Goal: Find specific page/section: Find specific page/section

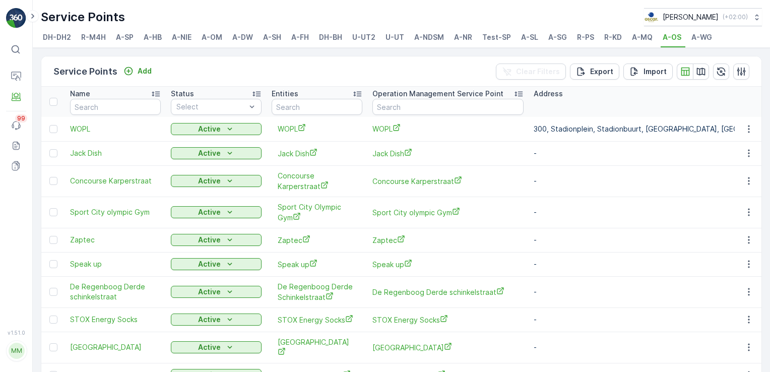
click at [275, 38] on span "A-SH" at bounding box center [272, 37] width 18 height 10
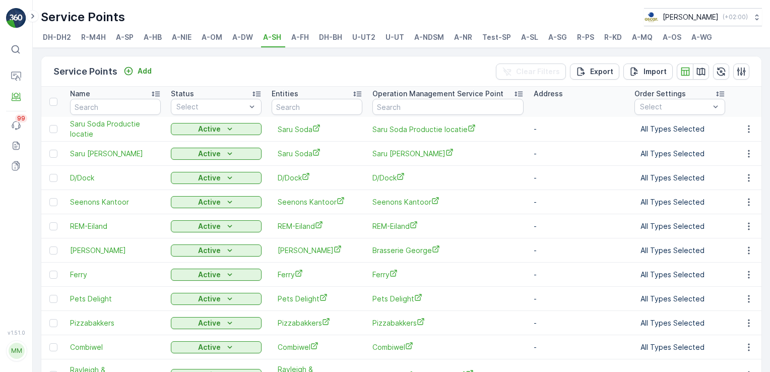
click at [275, 38] on span "A-SH" at bounding box center [272, 37] width 18 height 10
click at [554, 39] on span "A-SG" at bounding box center [557, 37] width 19 height 10
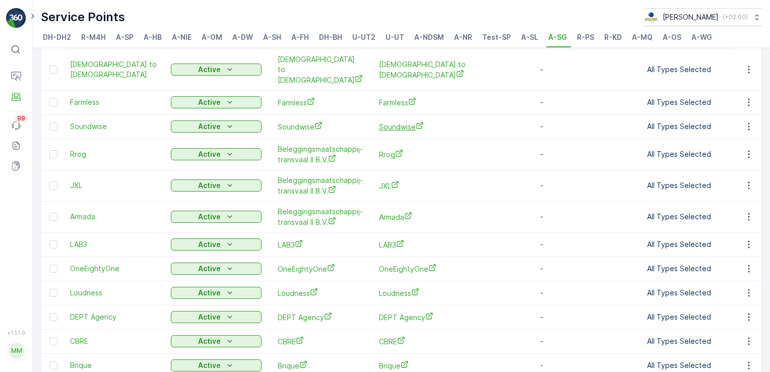
scroll to position [50, 0]
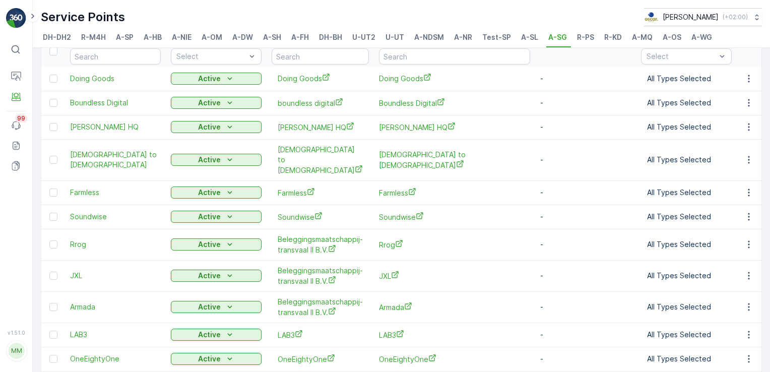
click at [466, 39] on span "A-NR" at bounding box center [463, 37] width 18 height 10
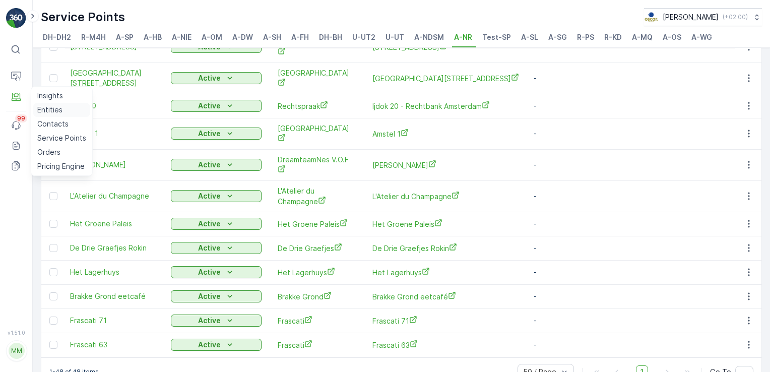
click at [40, 105] on p "Entities" at bounding box center [49, 110] width 25 height 10
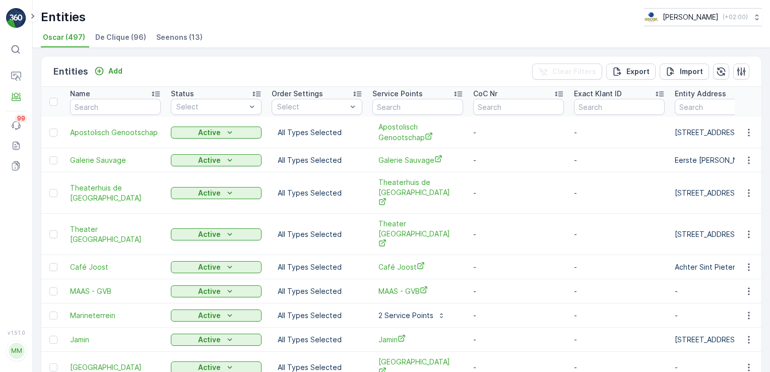
scroll to position [48, 0]
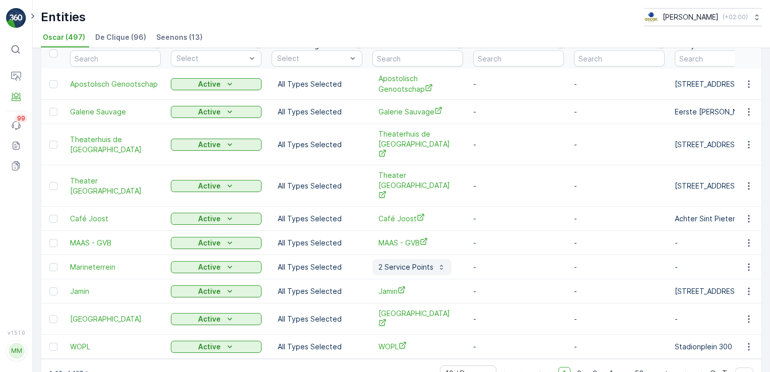
click at [440, 263] on icon "button" at bounding box center [442, 267] width 8 height 8
click at [472, 255] on td "-" at bounding box center [518, 267] width 101 height 24
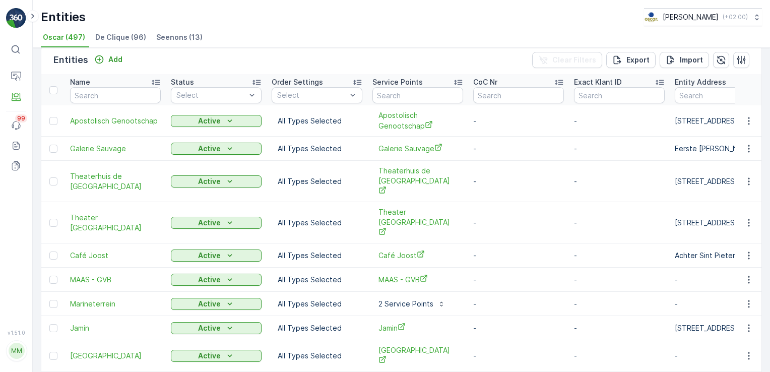
scroll to position [12, 0]
